Goal: Task Accomplishment & Management: Complete application form

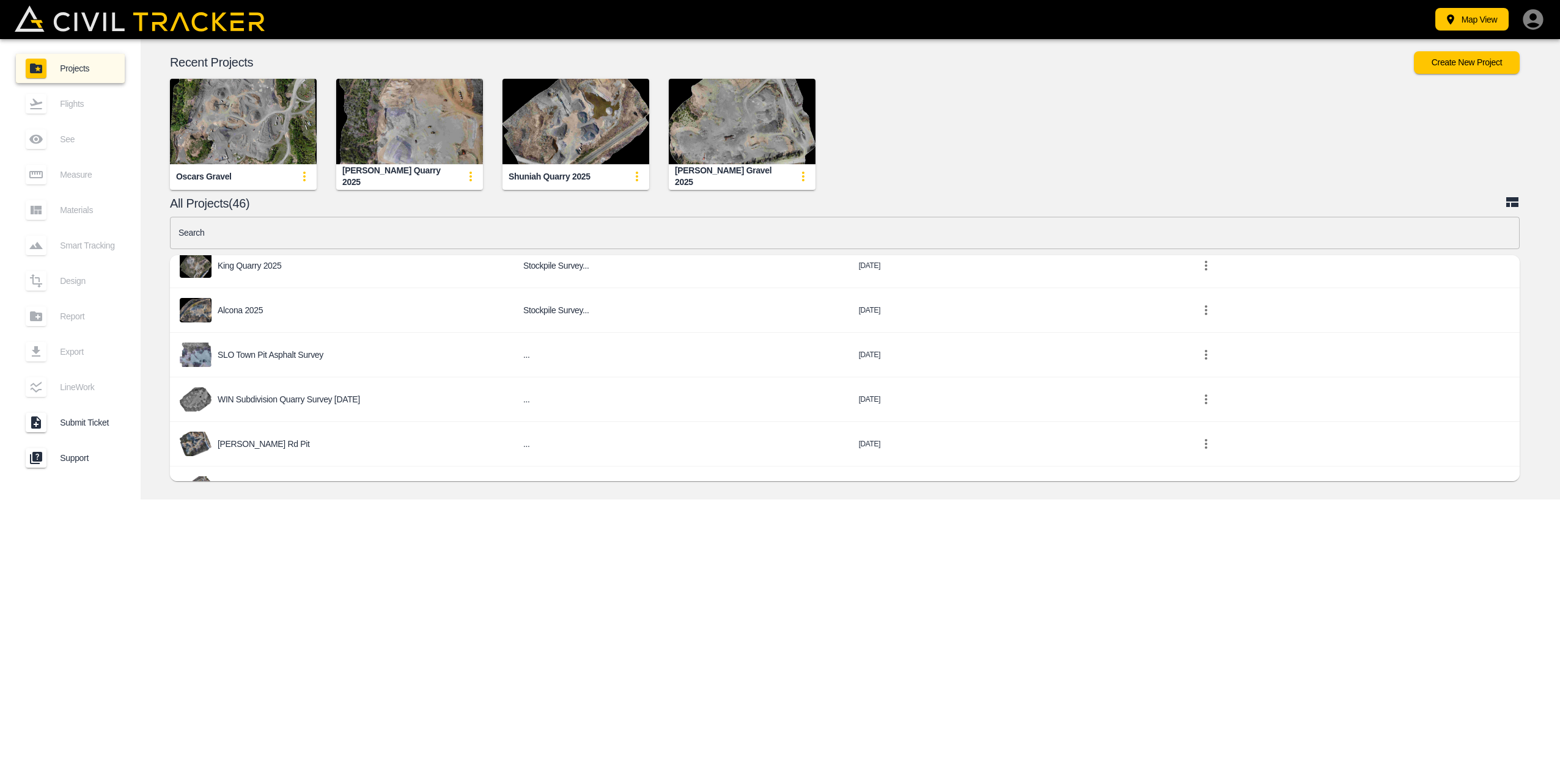
scroll to position [245, 0]
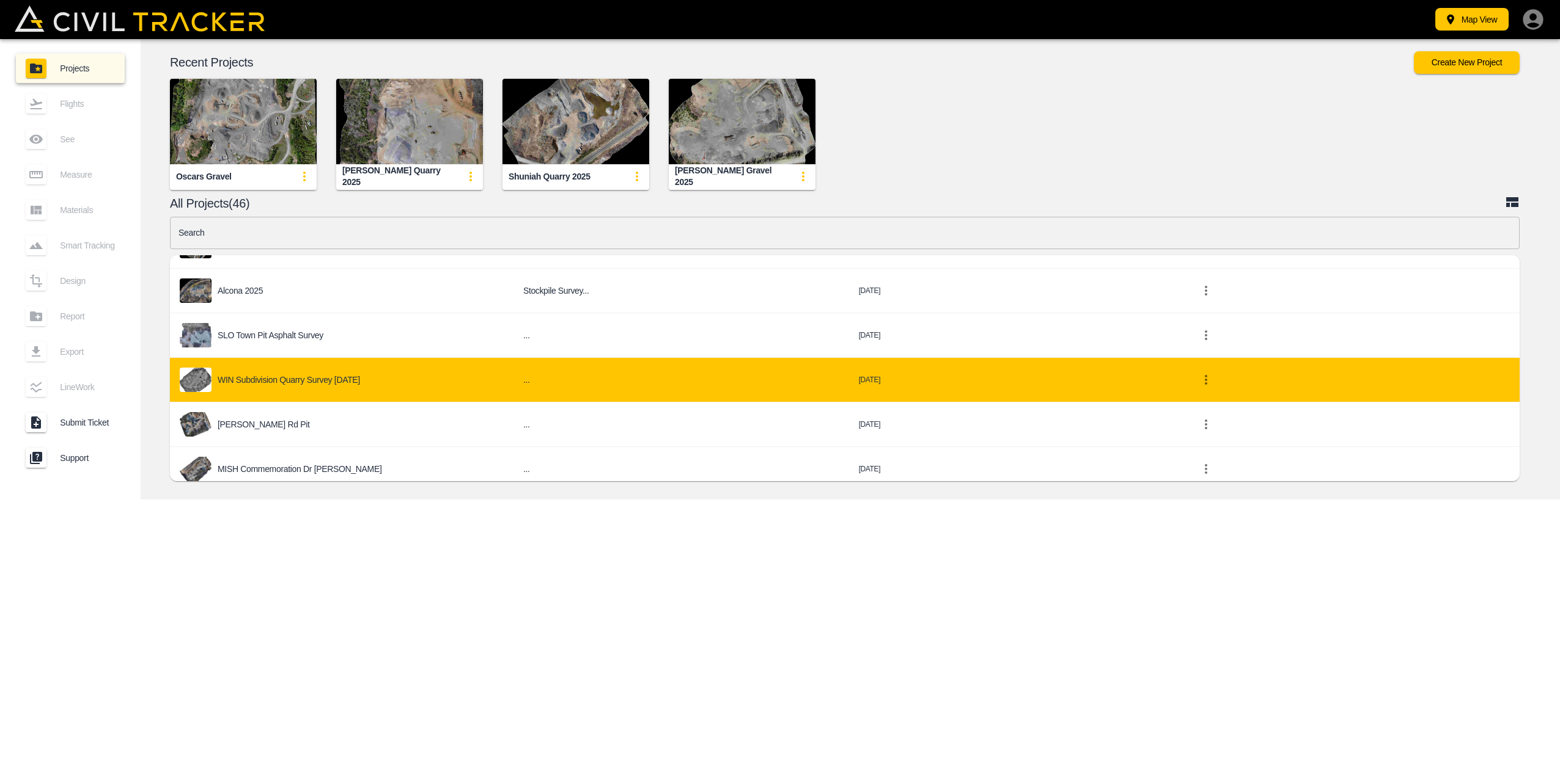
click at [368, 377] on div "WIN Subdivision Quarry Survey [DATE]" at bounding box center [342, 380] width 324 height 24
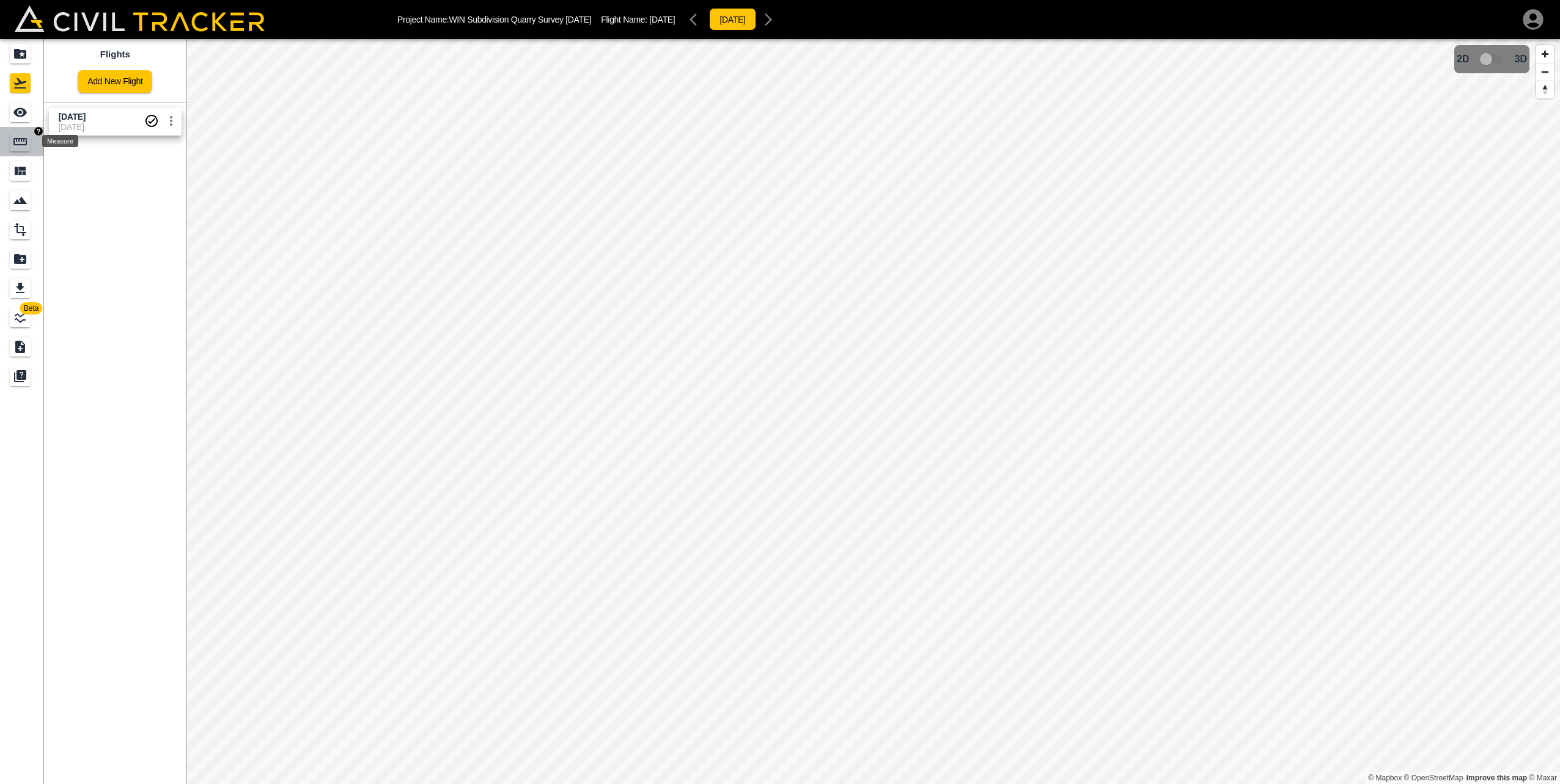
click at [18, 139] on icon "Measure" at bounding box center [20, 142] width 15 height 15
click at [109, 138] on div "Mak Gran A - 2" at bounding box center [106, 140] width 82 height 11
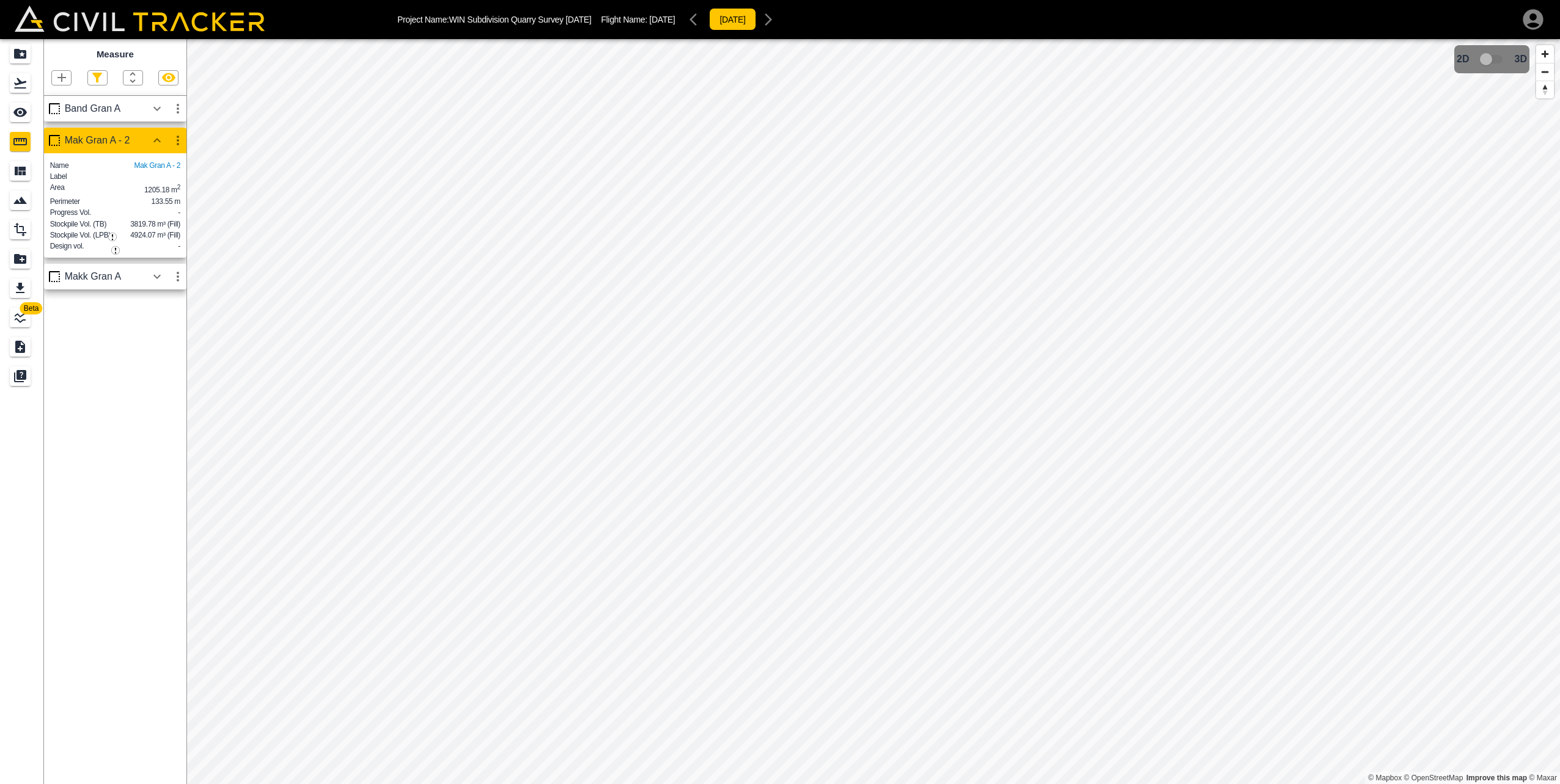
click at [105, 283] on div "Makk Gran A" at bounding box center [106, 277] width 82 height 11
click at [153, 109] on icon "button" at bounding box center [157, 109] width 15 height 15
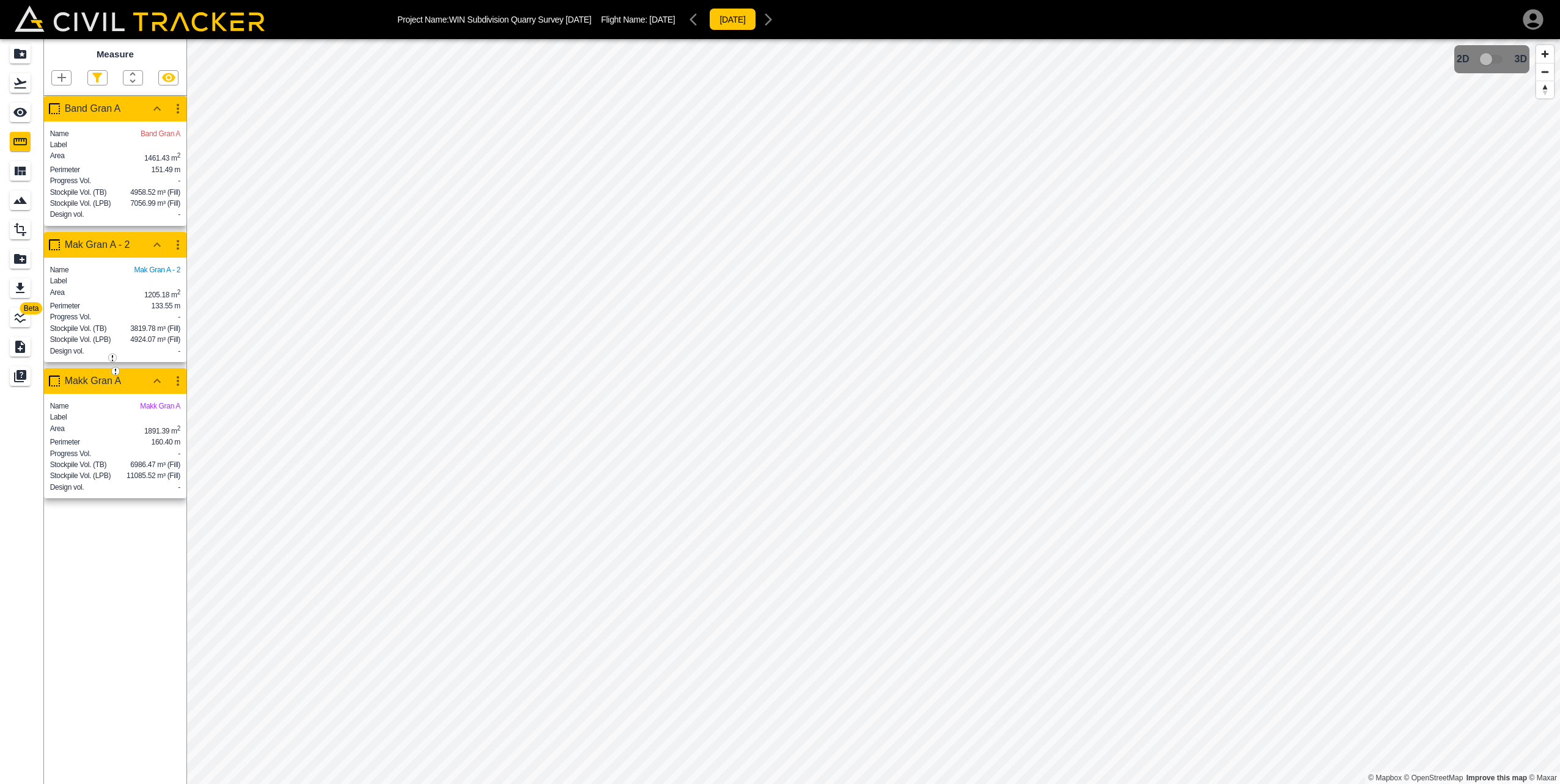
click at [56, 78] on icon "button" at bounding box center [61, 77] width 15 height 15
click at [159, 565] on div at bounding box center [780, 392] width 1560 height 784
click at [61, 76] on icon "button" at bounding box center [61, 77] width 9 height 9
click at [46, 133] on p "Polygon" at bounding box center [58, 136] width 29 height 10
click at [57, 73] on icon "button" at bounding box center [61, 77] width 15 height 15
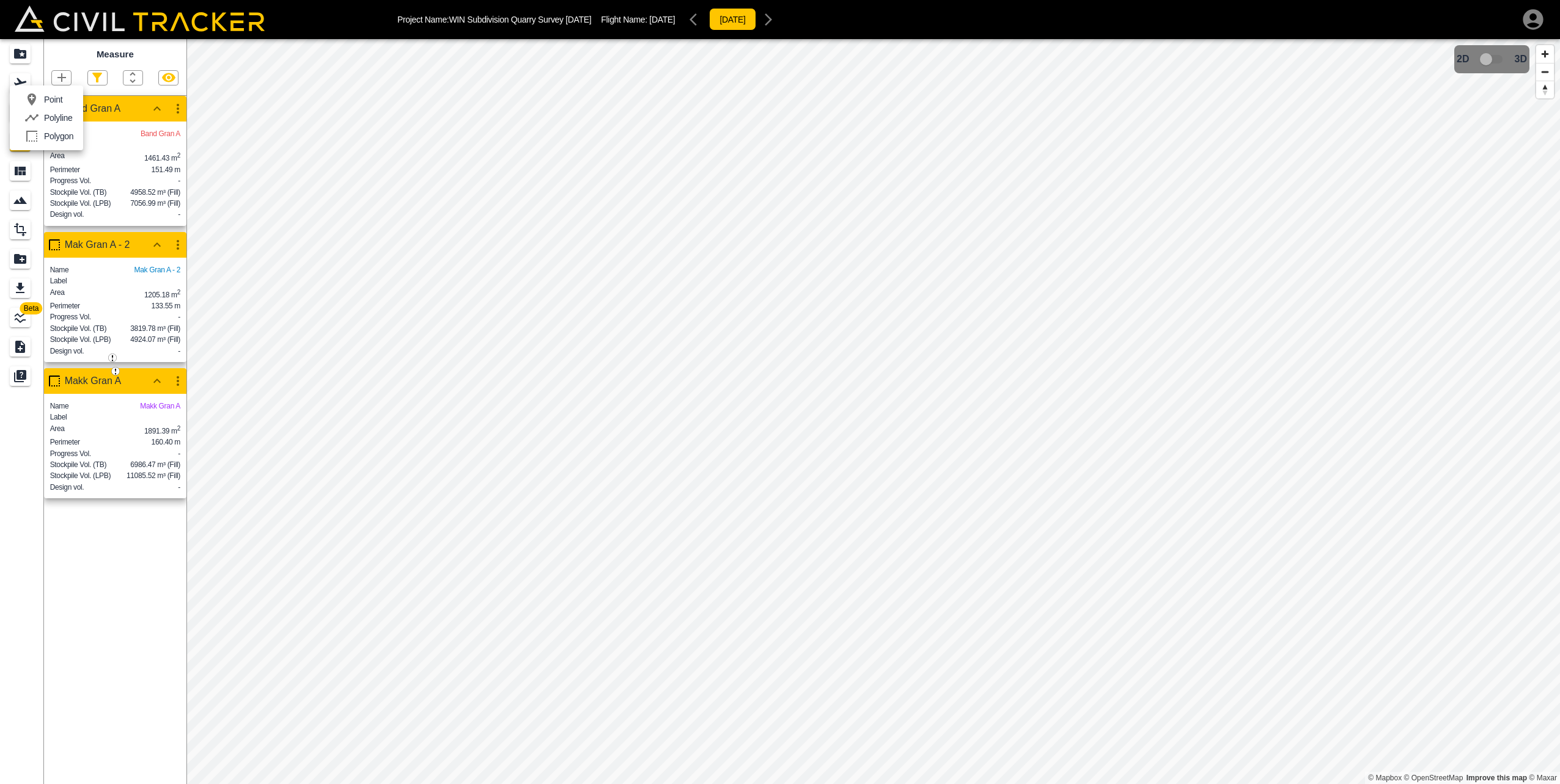
click at [60, 132] on p "Polygon" at bounding box center [58, 136] width 29 height 10
click at [17, 107] on icon "See" at bounding box center [20, 112] width 15 height 15
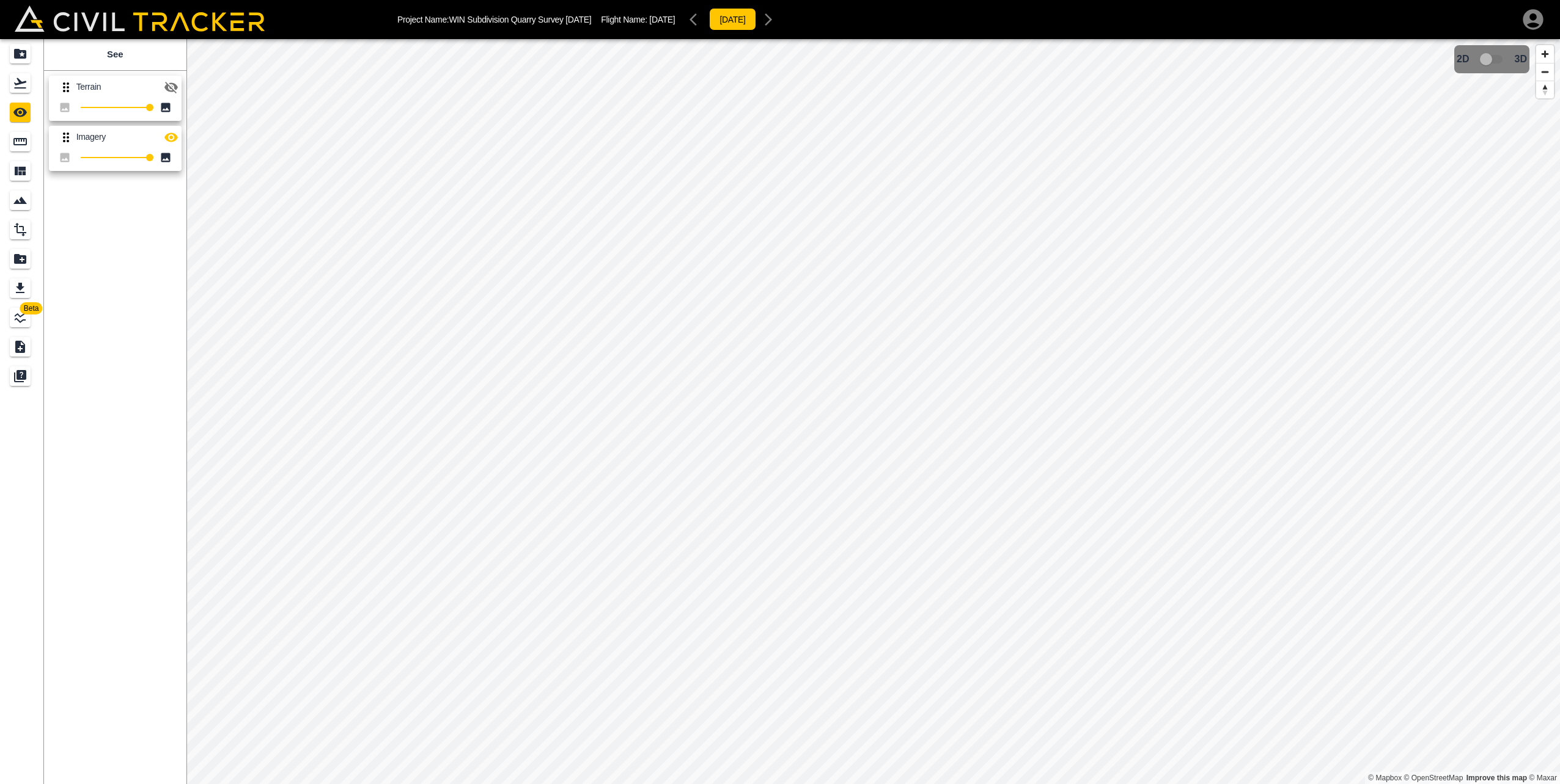
click at [169, 81] on icon "button" at bounding box center [171, 87] width 15 height 15
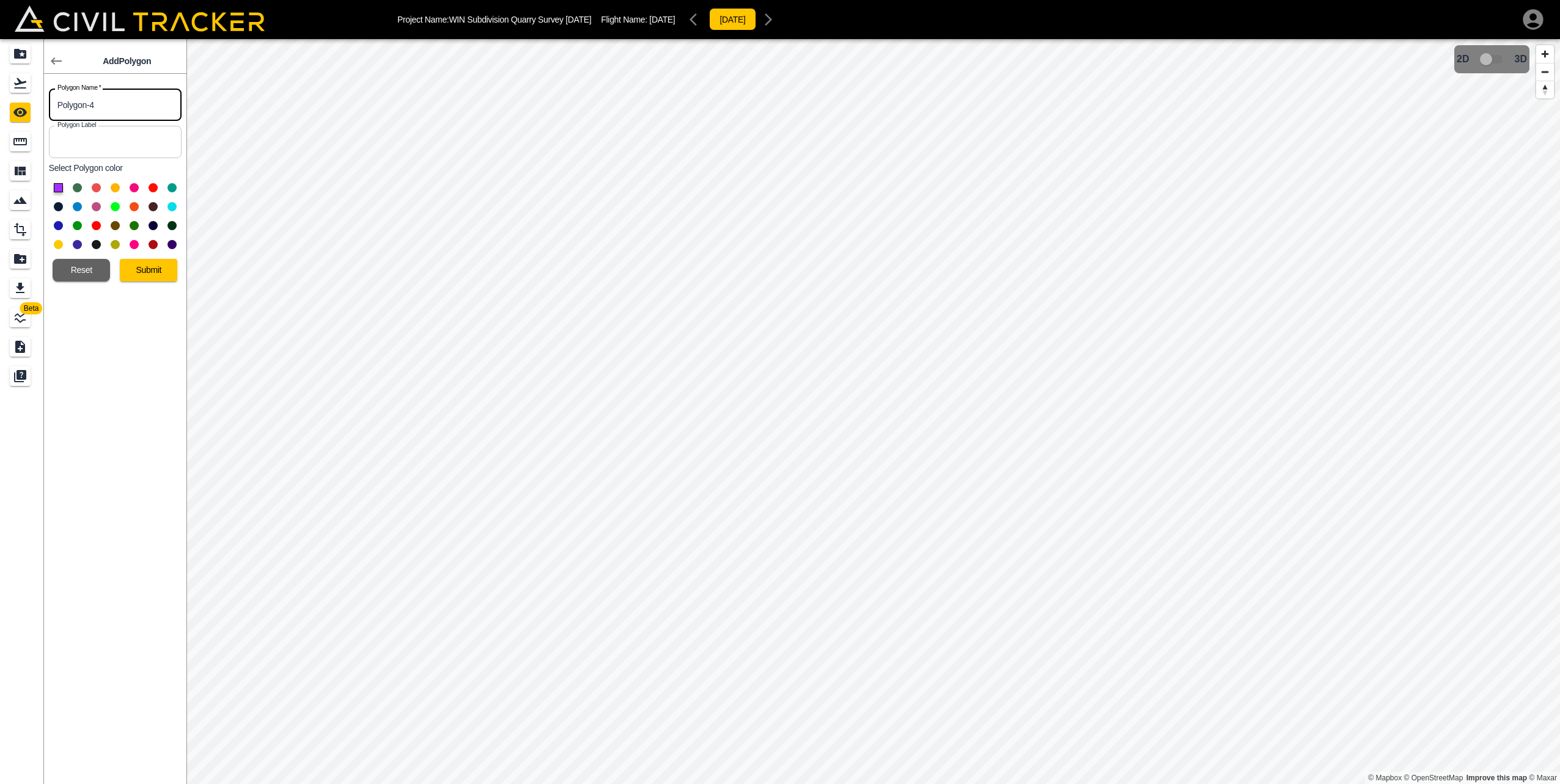
click at [102, 102] on input "Polygon-4" at bounding box center [115, 105] width 133 height 32
drag, startPoint x: 62, startPoint y: 104, endPoint x: 42, endPoint y: 105, distance: 20.0
click at [42, 105] on body "Project Name: WIN Subdivision Quarry Survey [DATE] Flight Name: [DATE] [DATE] B…" at bounding box center [780, 392] width 1560 height 784
type input "Gran B2"
drag, startPoint x: 75, startPoint y: 225, endPoint x: 111, endPoint y: 254, distance: 46.2
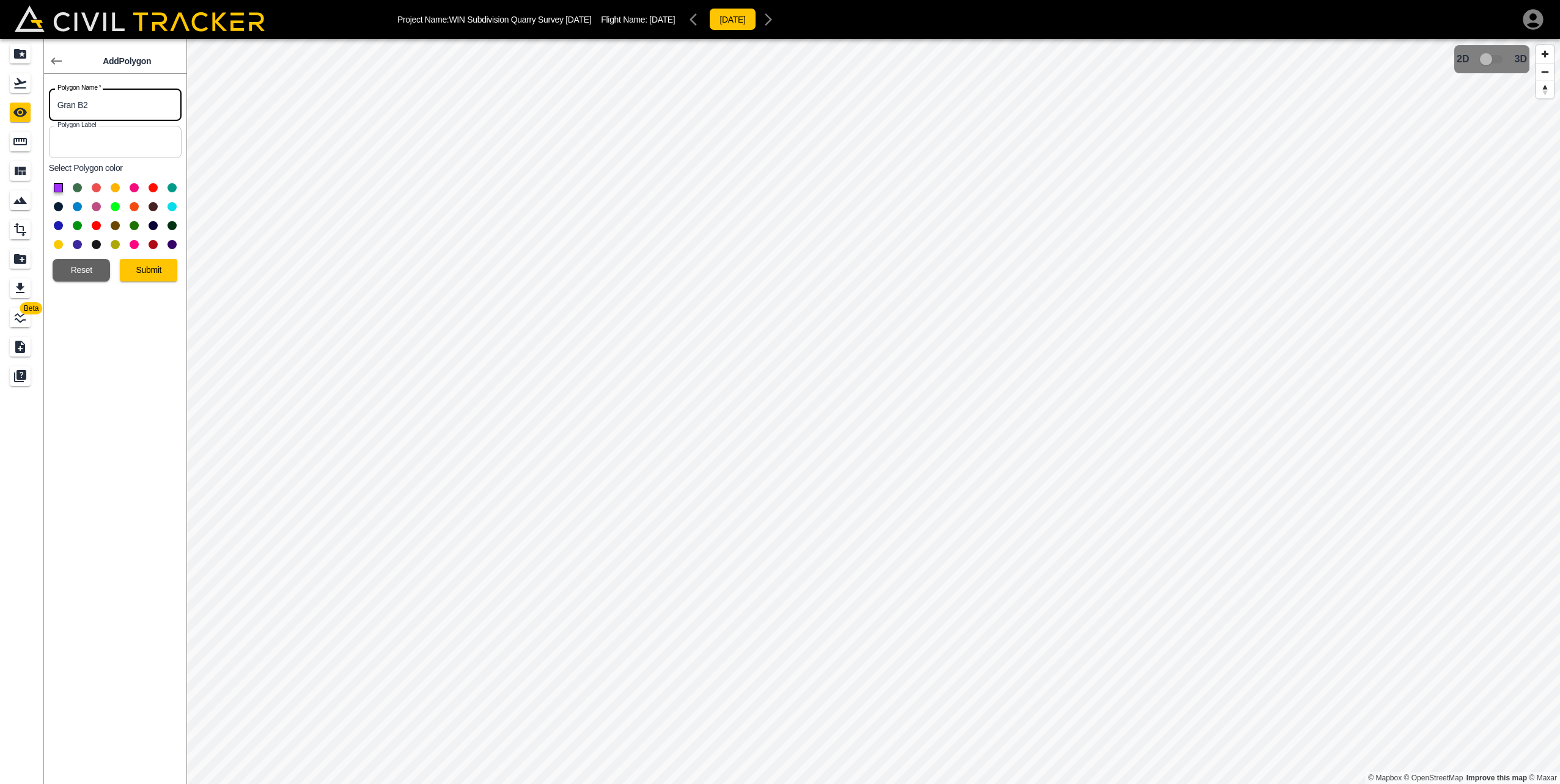
click at [75, 225] on button at bounding box center [77, 225] width 9 height 9
click at [154, 261] on button "Submit" at bounding box center [148, 270] width 57 height 23
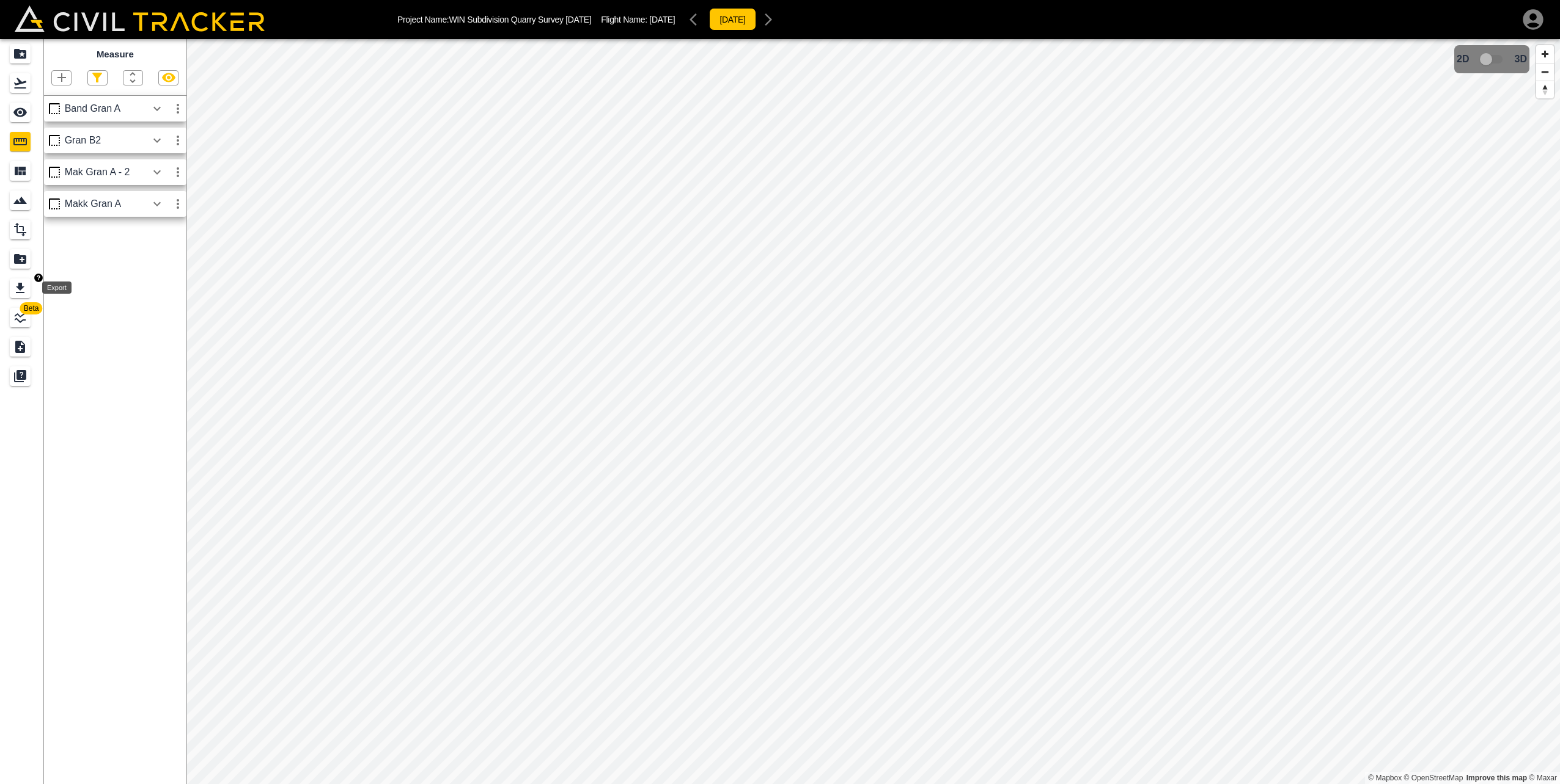
click at [18, 292] on icon "Export" at bounding box center [20, 288] width 9 height 10
click at [19, 259] on icon "Report" at bounding box center [20, 259] width 12 height 10
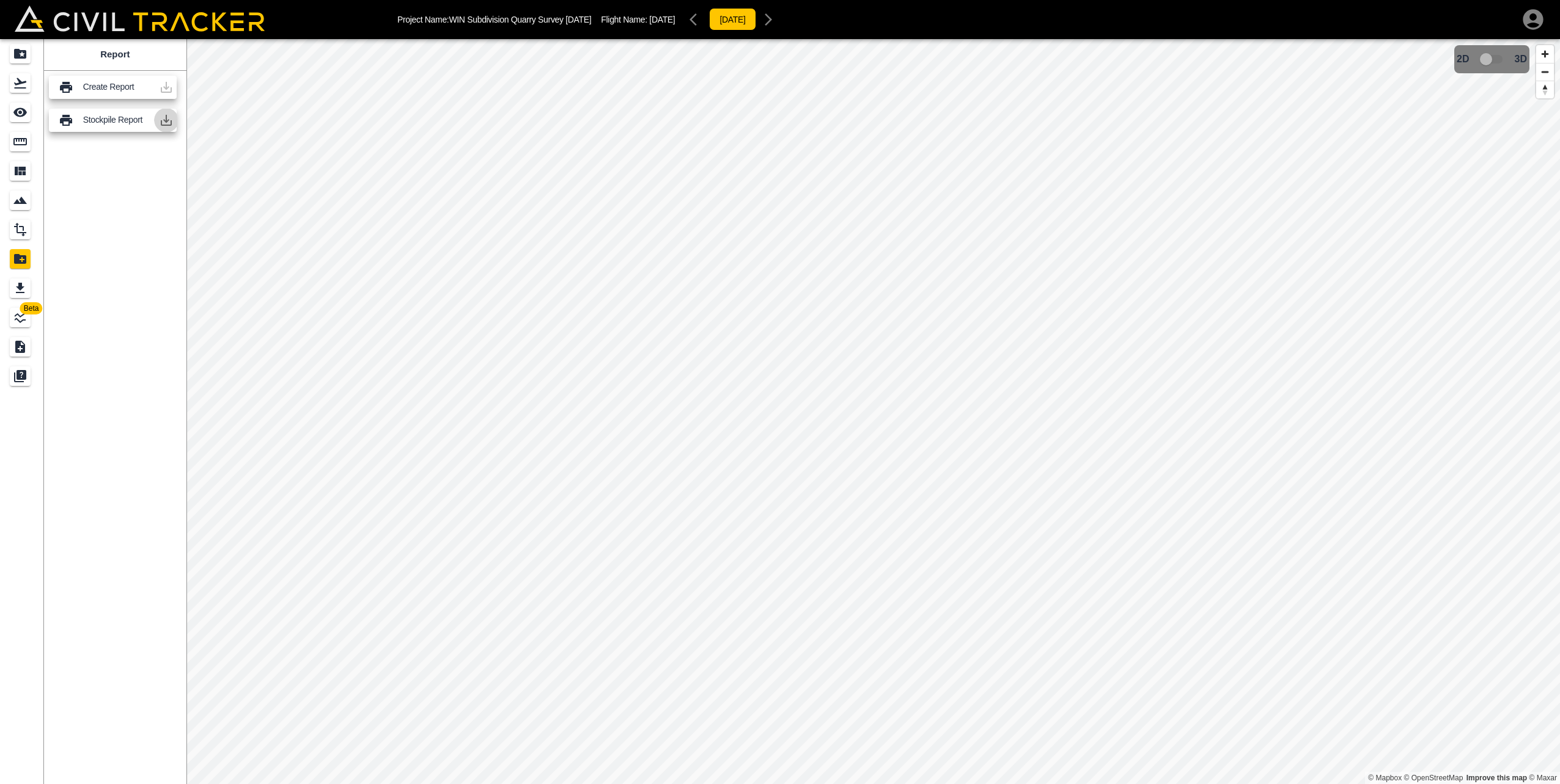
click at [165, 119] on icon "button" at bounding box center [166, 120] width 15 height 15
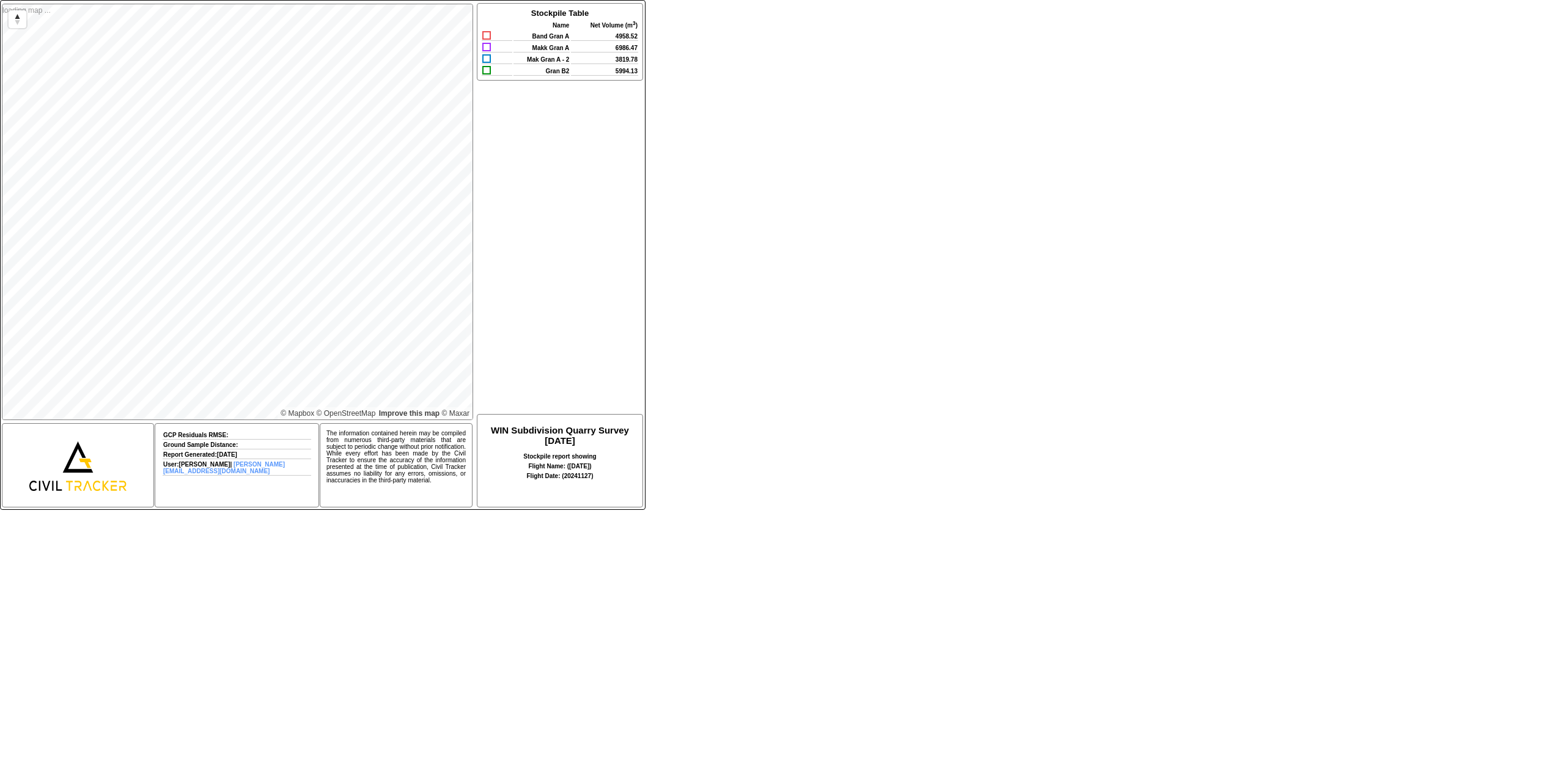
click at [857, 180] on div "loading map ... © Mapbox © OpenStreetMap Improve this map © Maxar GCP Residuals…" at bounding box center [780, 248] width 1560 height 495
